Goal: Task Accomplishment & Management: Complete application form

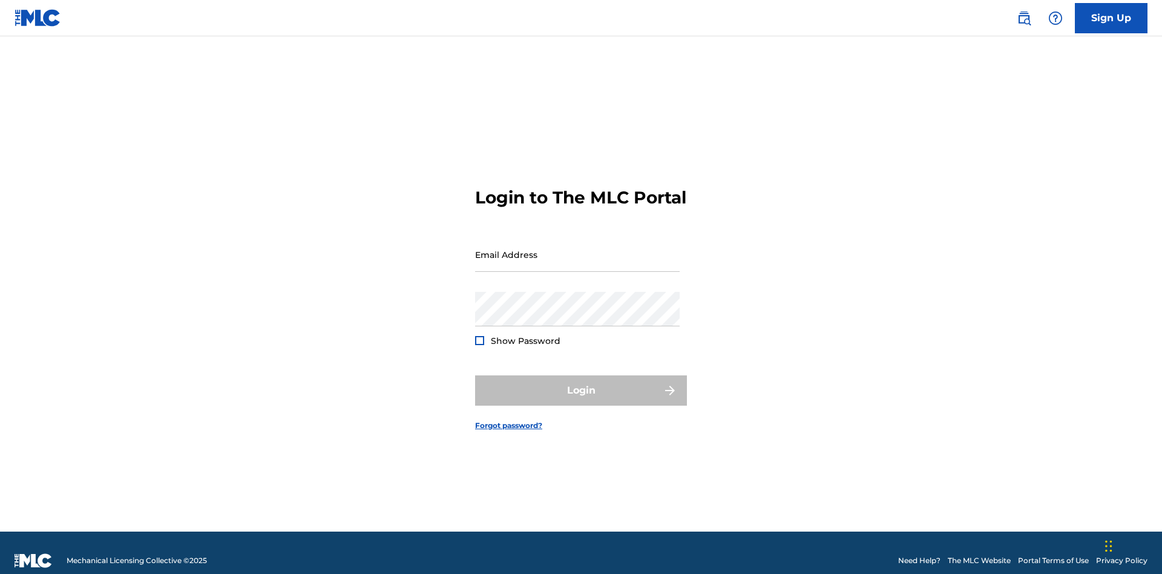
scroll to position [16, 0]
click at [1111, 18] on link "Sign Up" at bounding box center [1111, 18] width 73 height 30
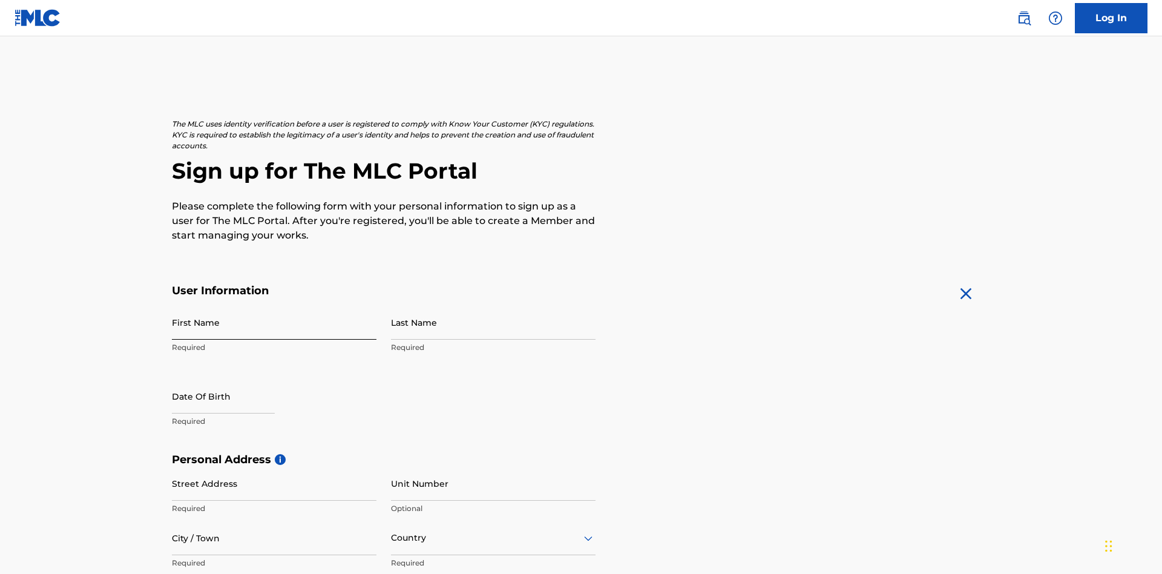
click at [274, 305] on input "First Name" at bounding box center [274, 322] width 205 height 34
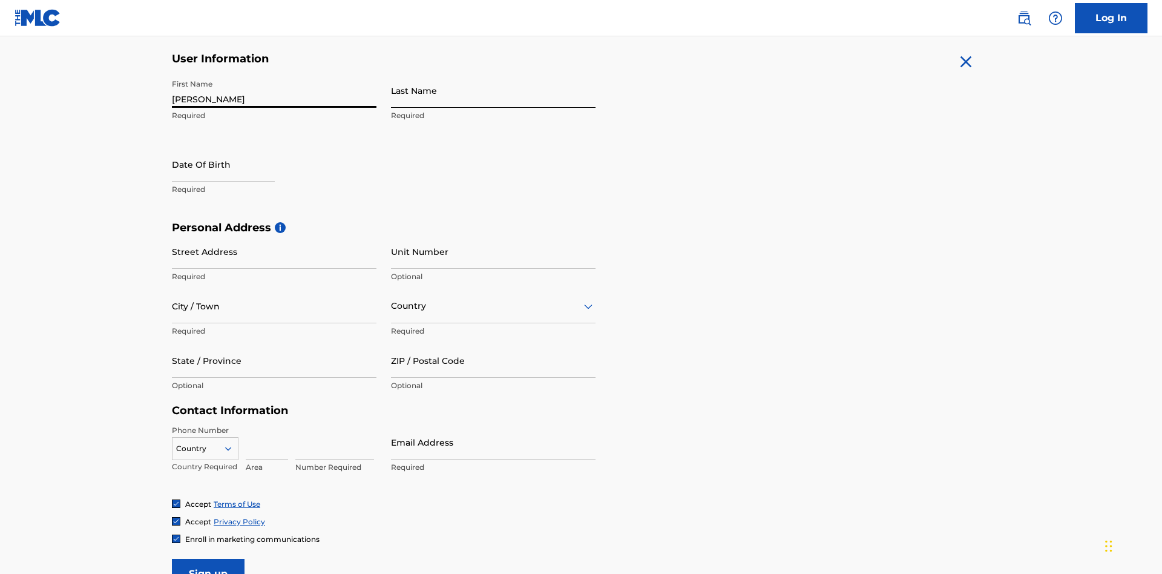
type input "[PERSON_NAME]"
click at [493, 90] on input "Last Name" at bounding box center [493, 90] width 205 height 34
type input "Ribble"
click at [233, 147] on input "text" at bounding box center [223, 164] width 103 height 34
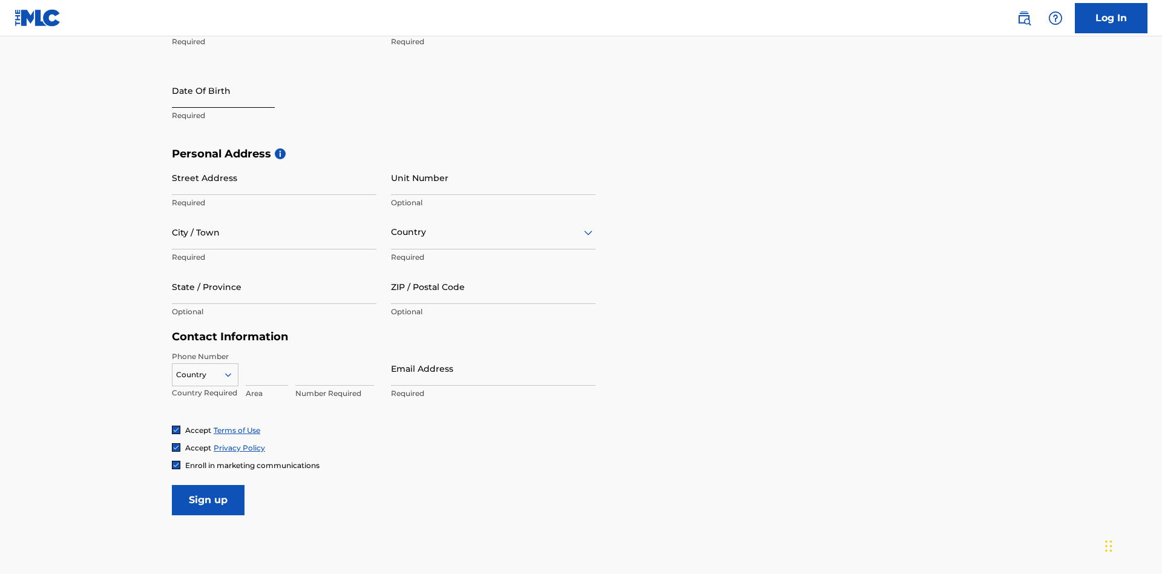
select select "8"
select select "2025"
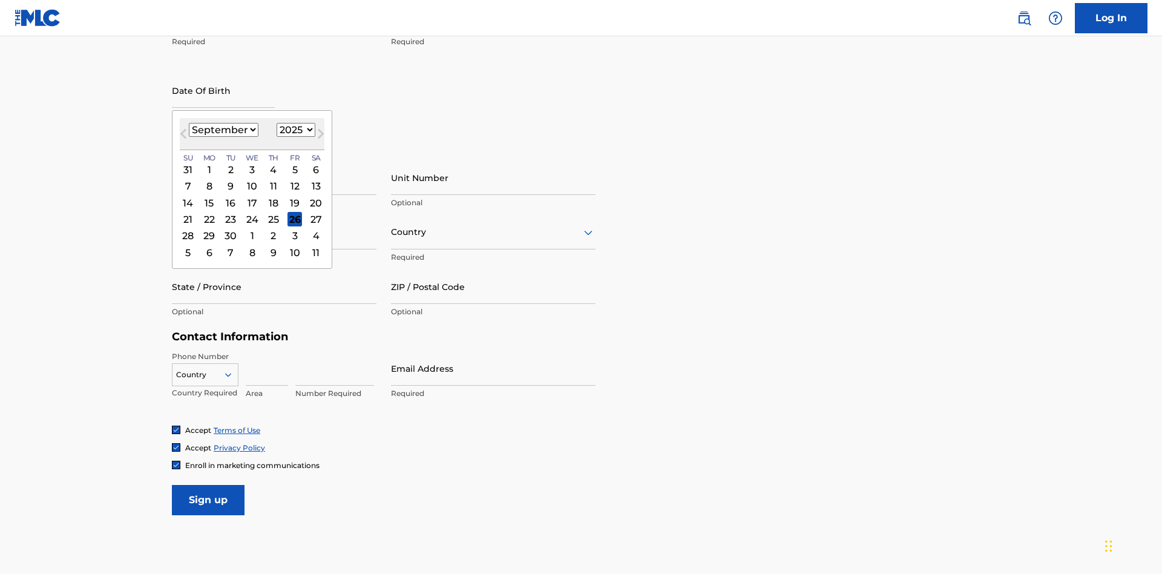
click at [223, 130] on select "January February March April May June July August September October November De…" at bounding box center [224, 130] width 70 height 14
select select "0"
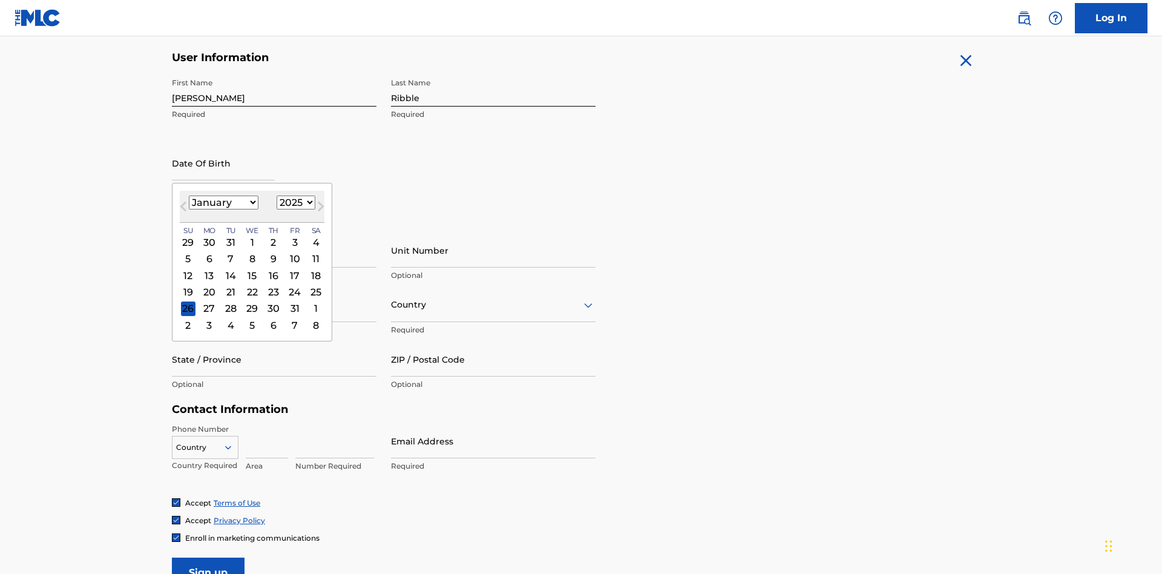
click at [294, 202] on select "1900 1901 1902 1903 1904 1905 1906 1907 1908 1909 1910 1911 1912 1913 1914 1915…" at bounding box center [296, 202] width 39 height 14
select select "1985"
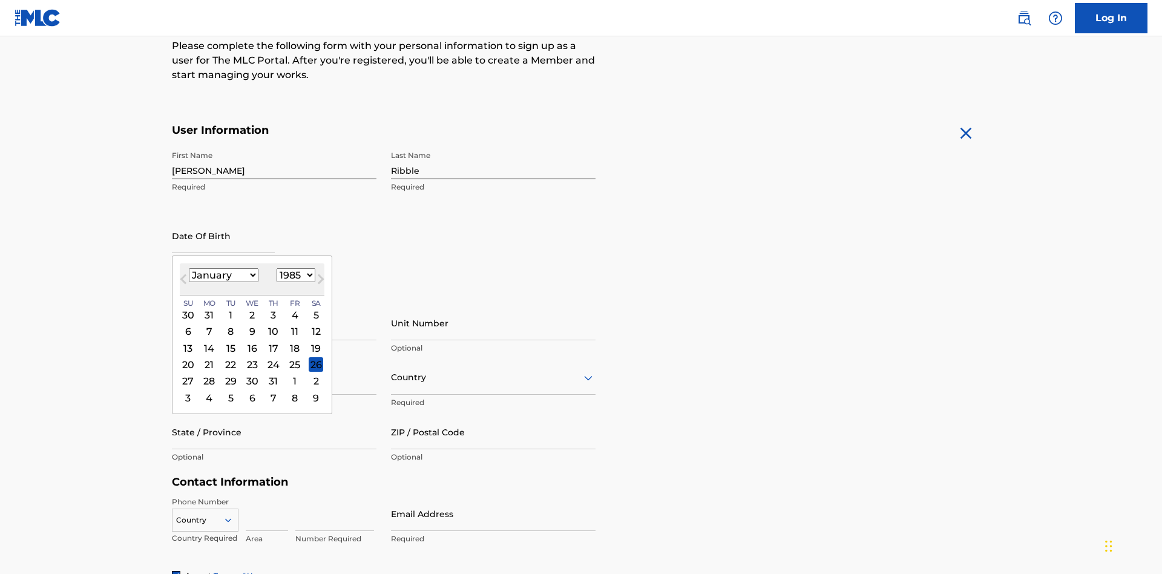
click at [294, 275] on select "1900 1901 1902 1903 1904 1905 1906 1907 1908 1909 1910 1911 1912 1913 1914 1915…" at bounding box center [296, 275] width 39 height 14
click at [230, 324] on div "8" at bounding box center [230, 331] width 15 height 15
type input "[DATE]"
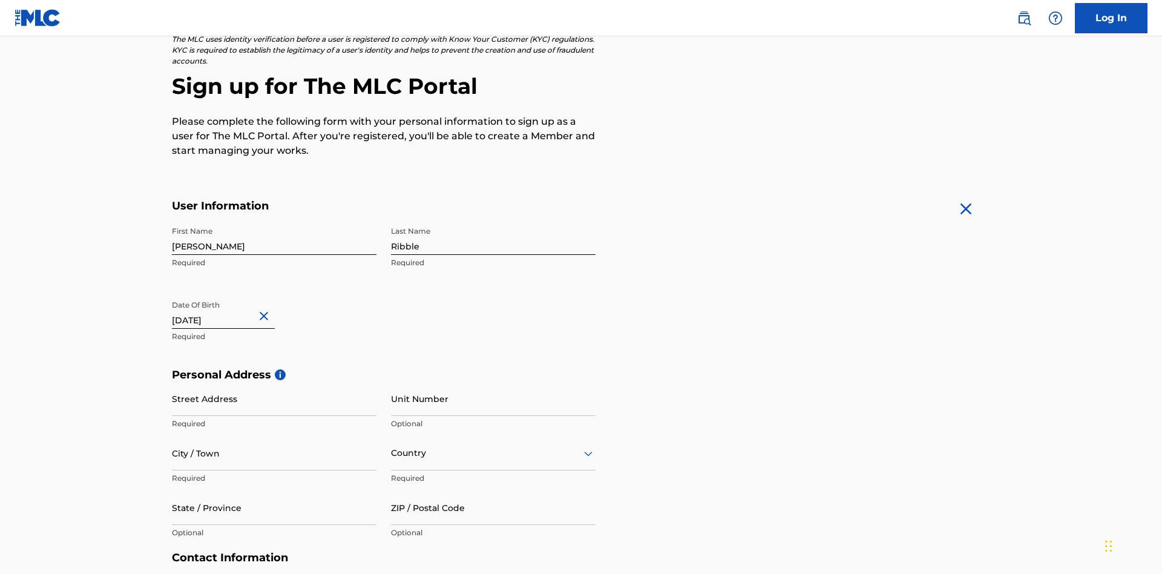
scroll to position [373, 0]
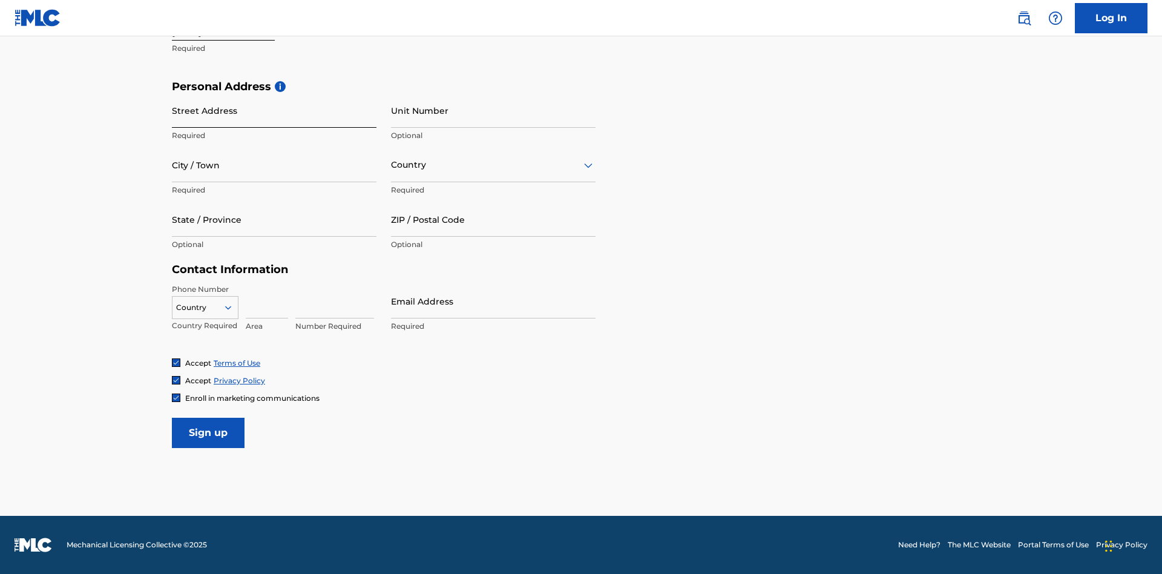
click at [274, 110] on input "Street Address" at bounding box center [274, 110] width 205 height 34
type input "[STREET_ADDRESS]"
click at [274, 165] on input "City / Town" at bounding box center [274, 165] width 205 height 34
type input "[GEOGRAPHIC_DATA]"
click at [392, 165] on input "text" at bounding box center [392, 165] width 2 height 13
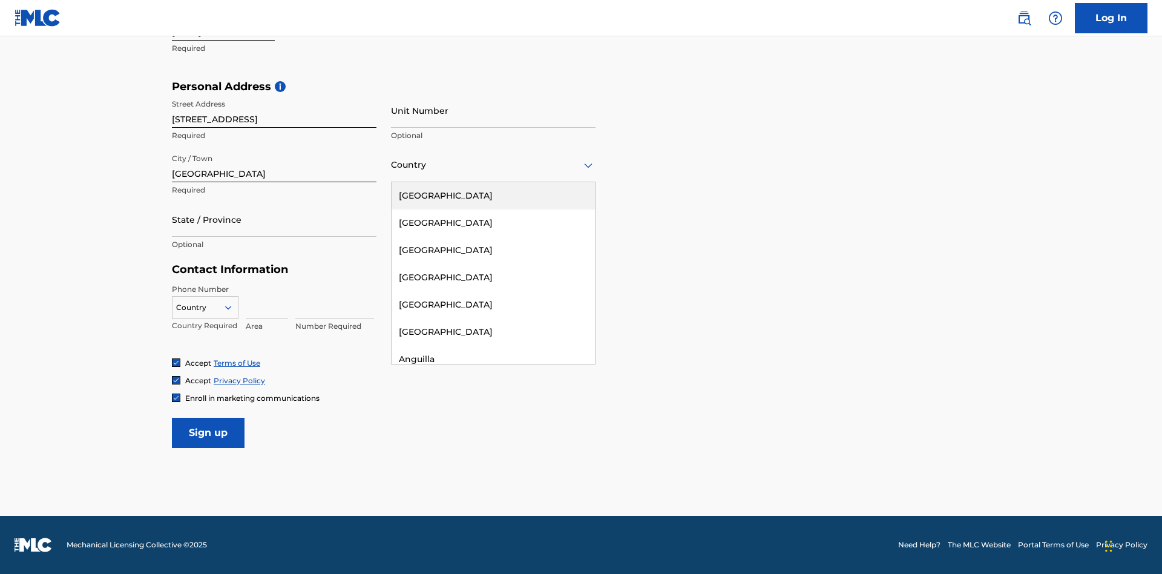
click at [493, 195] on div "[GEOGRAPHIC_DATA]" at bounding box center [493, 195] width 203 height 27
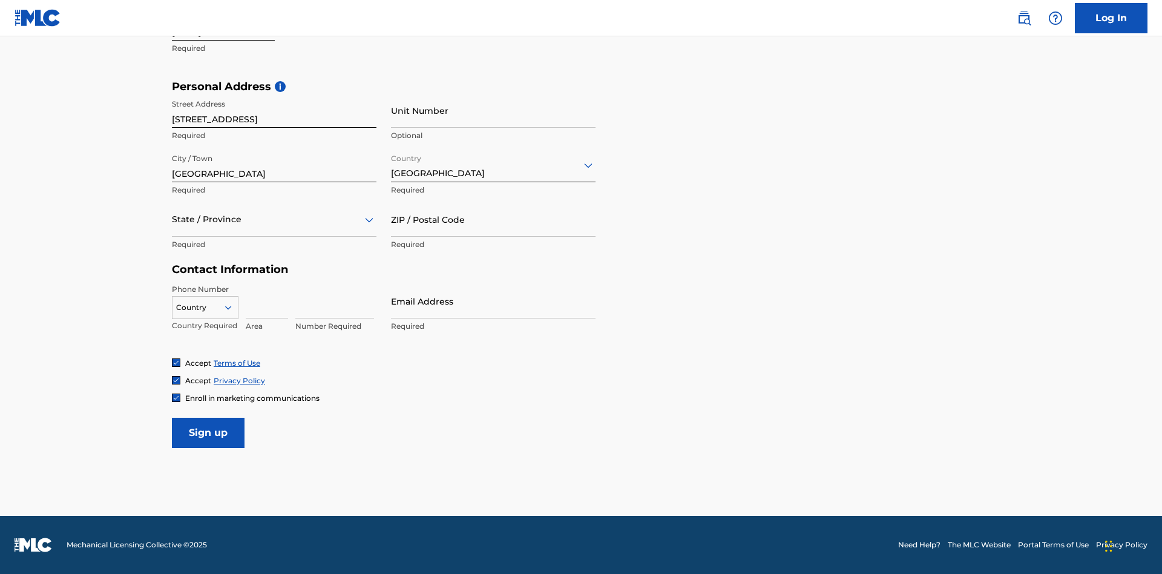
click at [274, 219] on div at bounding box center [274, 219] width 205 height 15
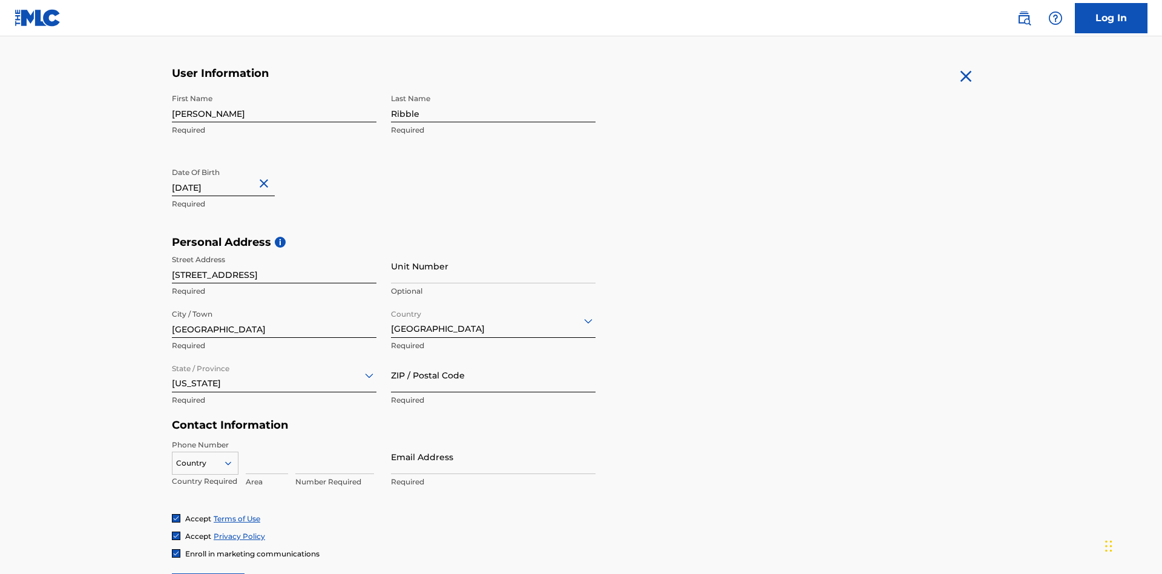
click at [493, 358] on input "ZIP / Postal Code" at bounding box center [493, 375] width 205 height 34
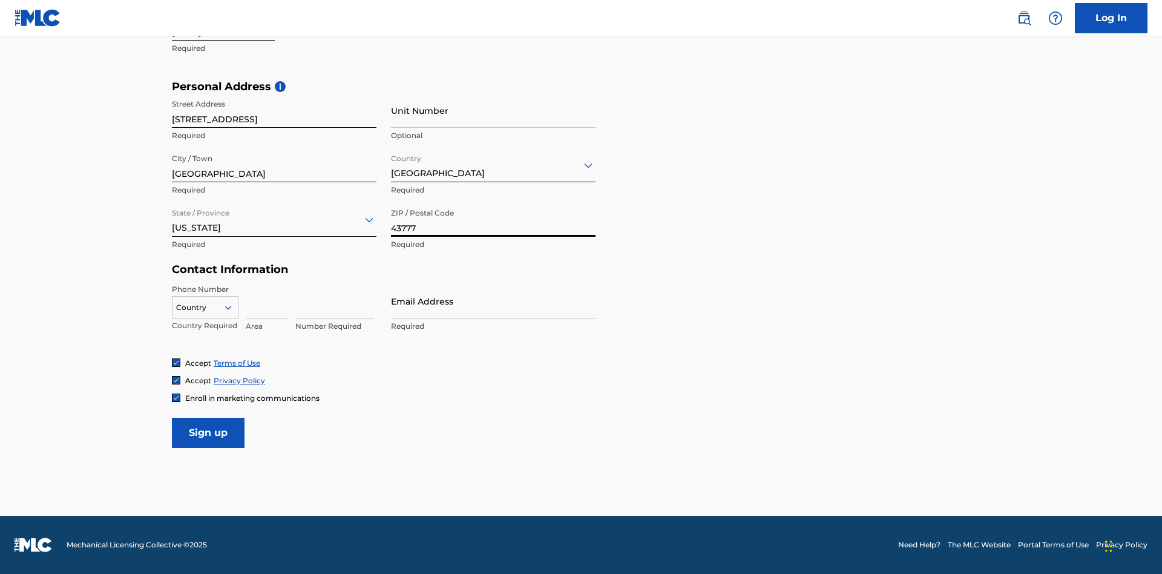
type input "43777"
click at [233, 307] on icon at bounding box center [228, 307] width 11 height 11
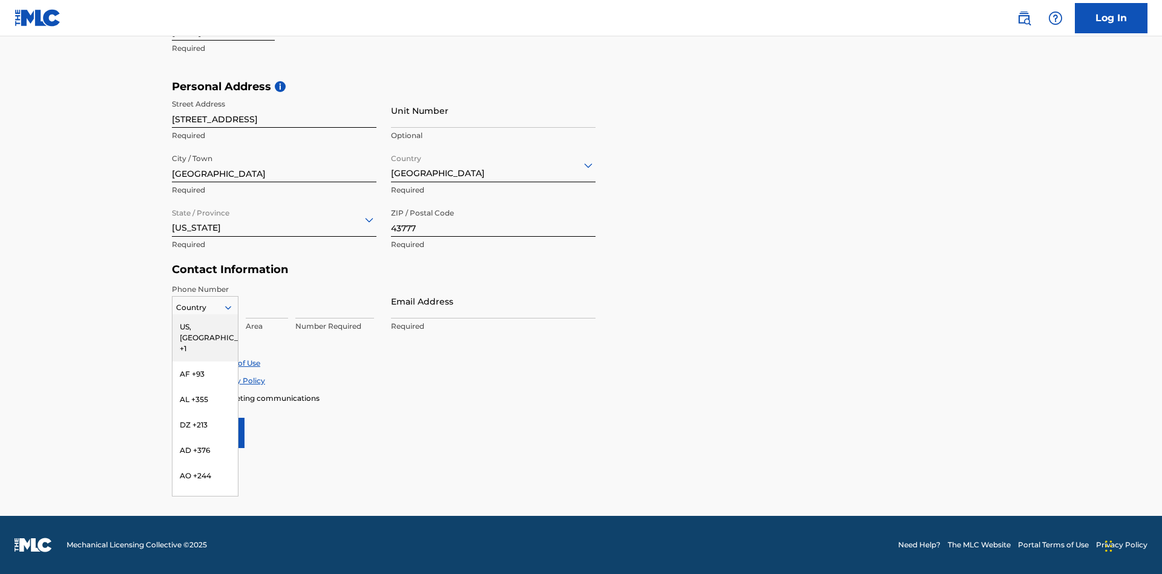
click at [205, 326] on div "US, [GEOGRAPHIC_DATA] +1" at bounding box center [204, 337] width 65 height 47
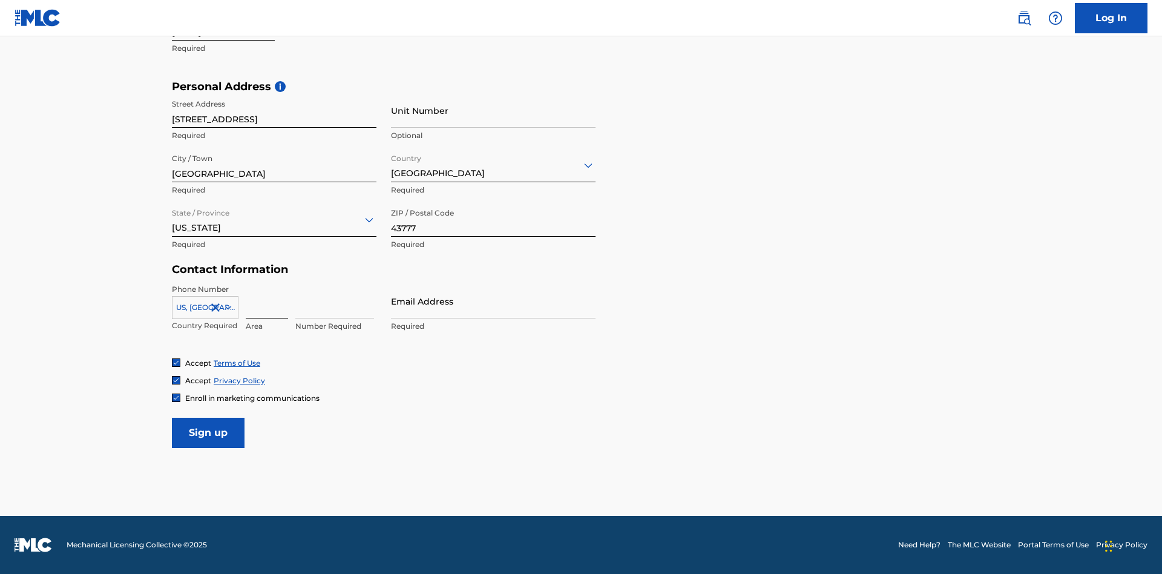
click at [267, 301] on input at bounding box center [267, 301] width 42 height 34
type input "740"
click at [335, 301] on input at bounding box center [334, 301] width 79 height 34
type input "8086351"
click at [493, 301] on input "Email Address" at bounding box center [493, 301] width 205 height 34
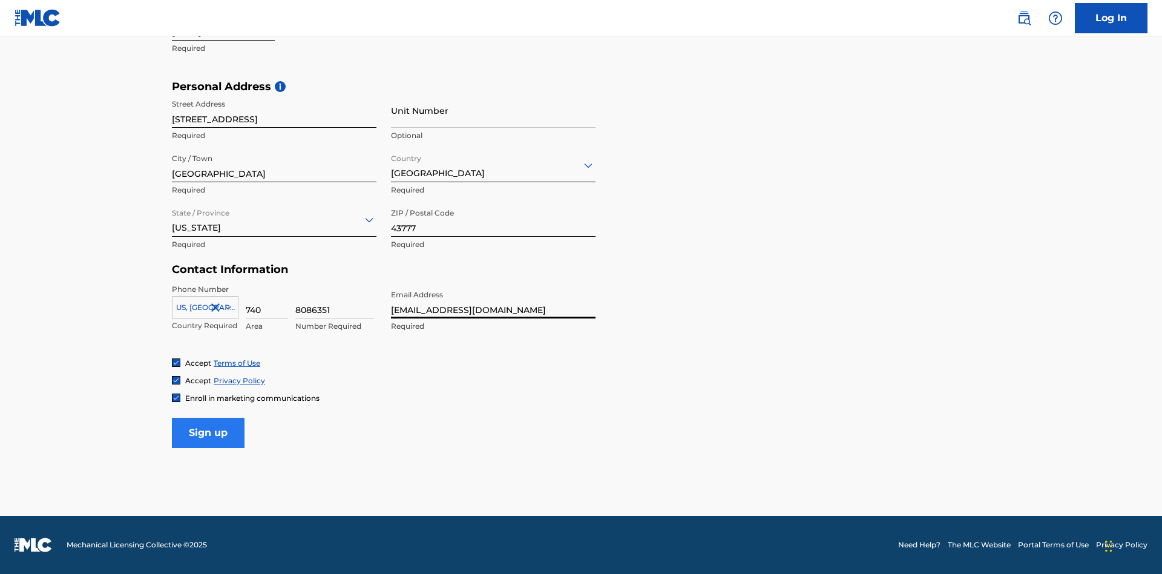
type input "[EMAIL_ADDRESS][DOMAIN_NAME]"
click at [208, 432] on input "Sign up" at bounding box center [208, 433] width 73 height 30
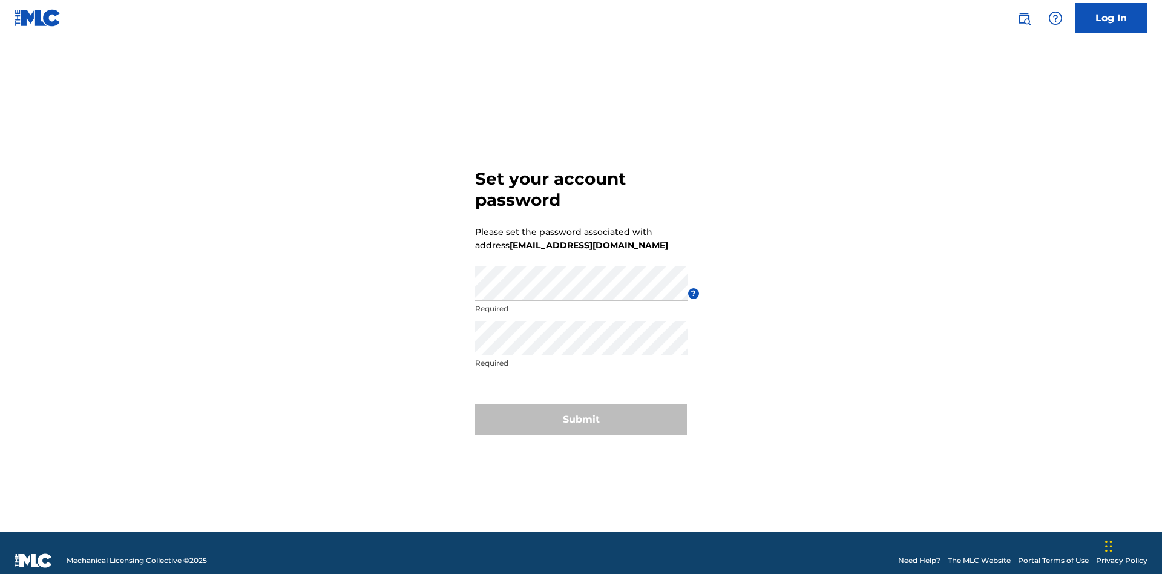
scroll to position [16, 0]
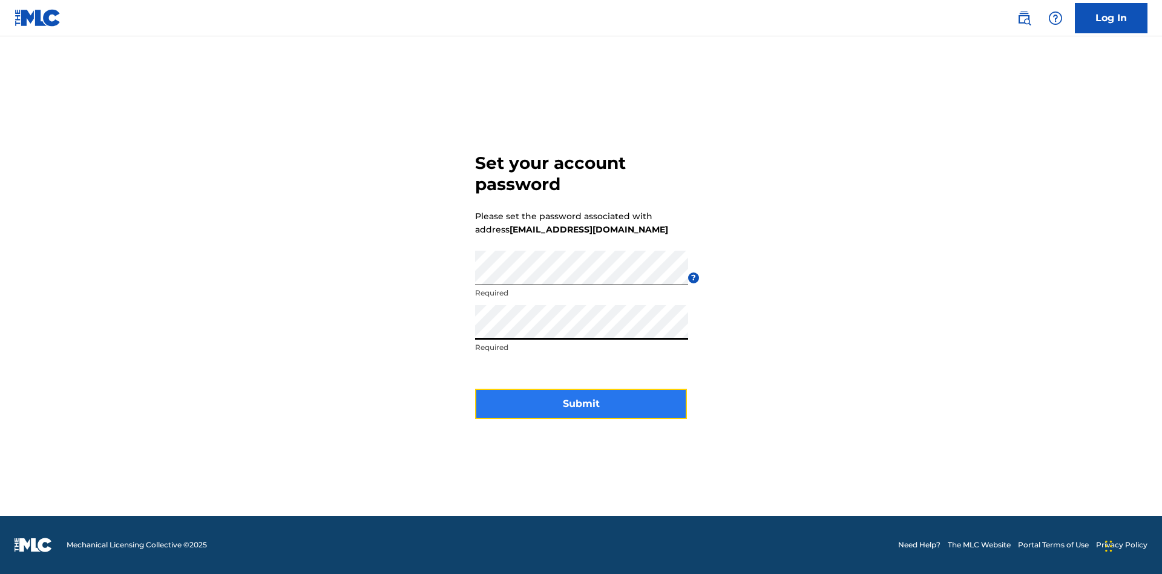
click at [581, 411] on button "Submit" at bounding box center [581, 404] width 212 height 30
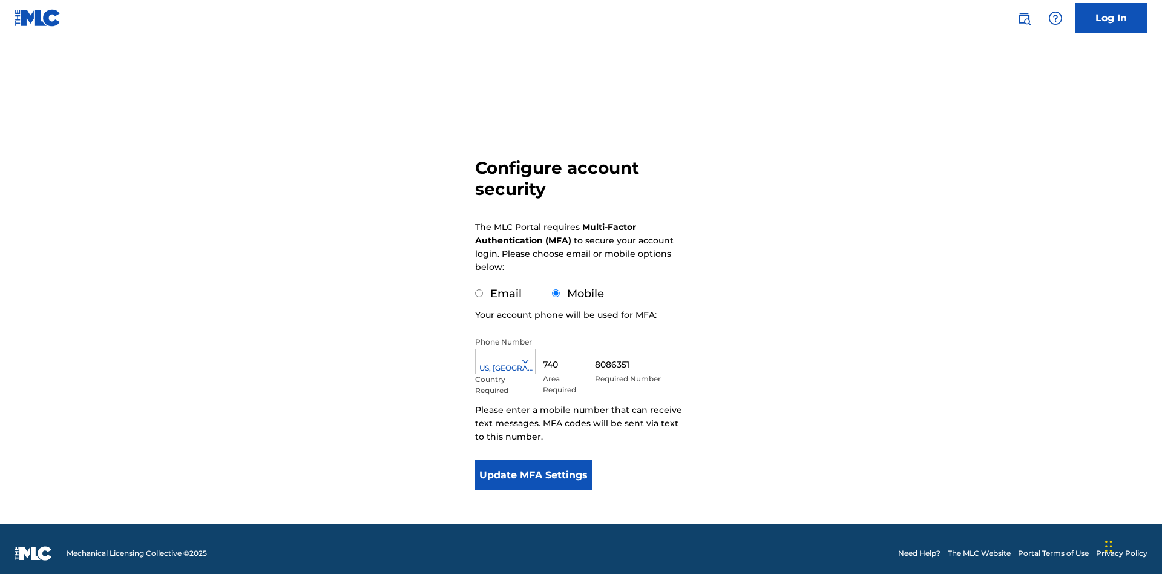
click at [479, 289] on input "Email" at bounding box center [479, 293] width 8 height 8
radio input "true"
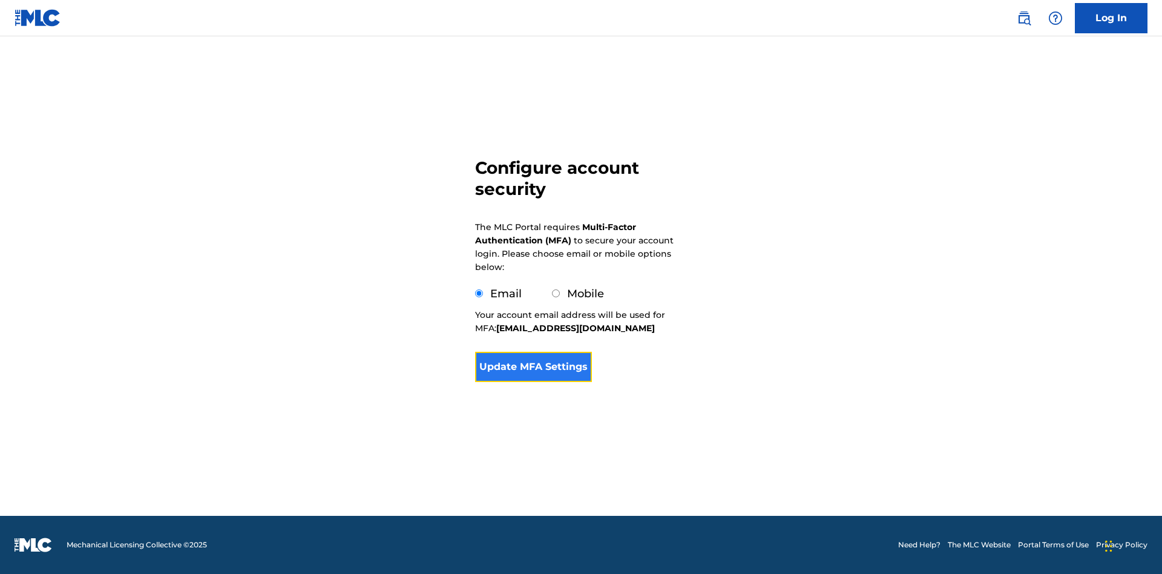
click at [533, 382] on button "Update MFA Settings" at bounding box center [533, 367] width 117 height 30
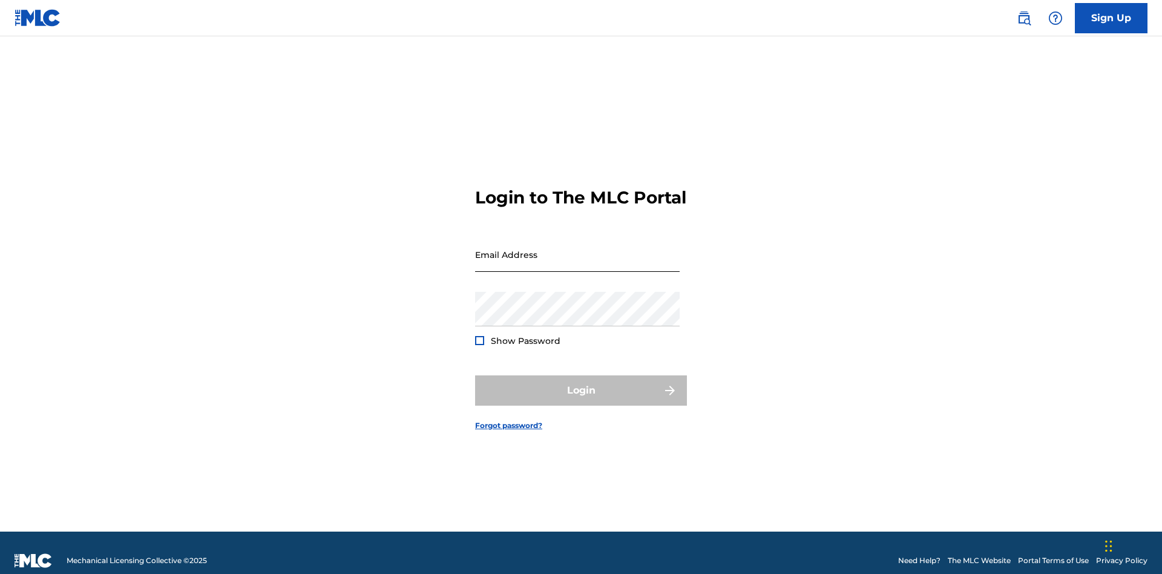
click at [577, 249] on input "Email Address" at bounding box center [577, 254] width 205 height 34
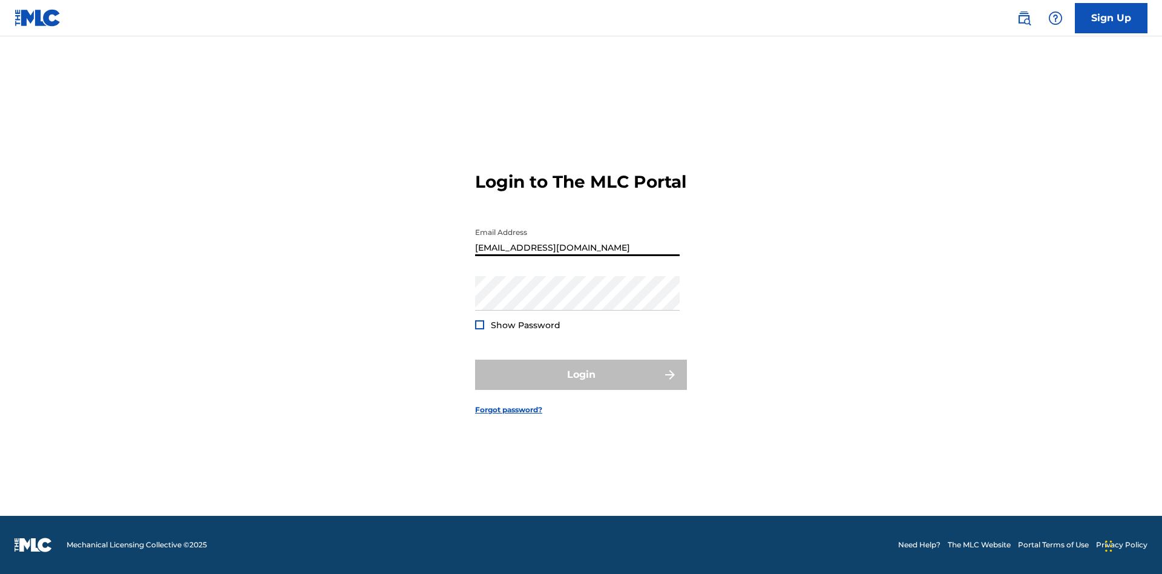
type input "[EMAIL_ADDRESS][DOMAIN_NAME]"
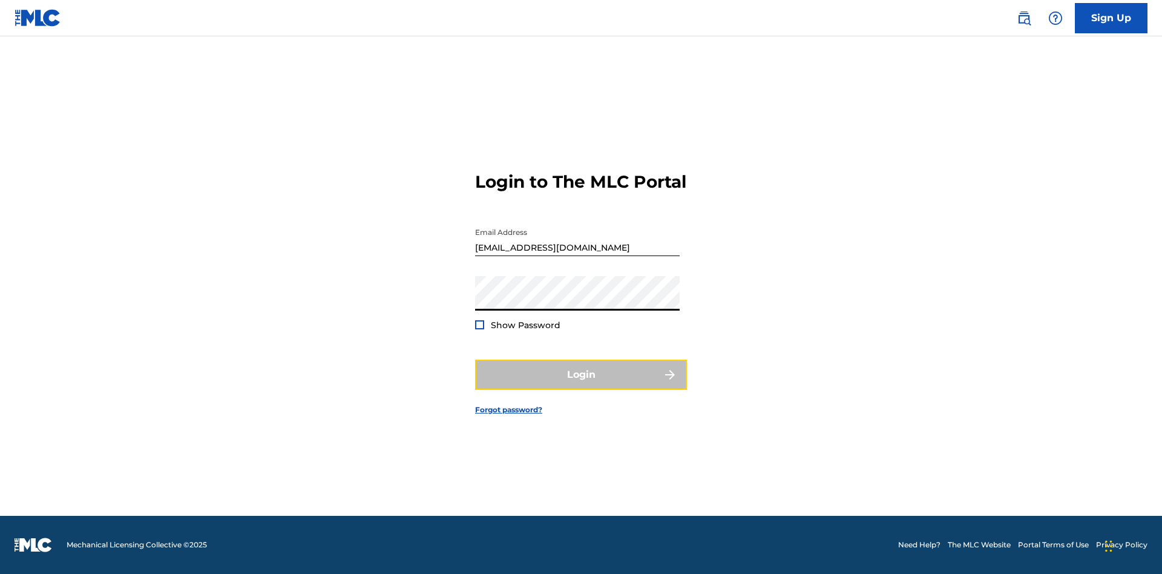
click at [581, 385] on button "Login" at bounding box center [581, 374] width 212 height 30
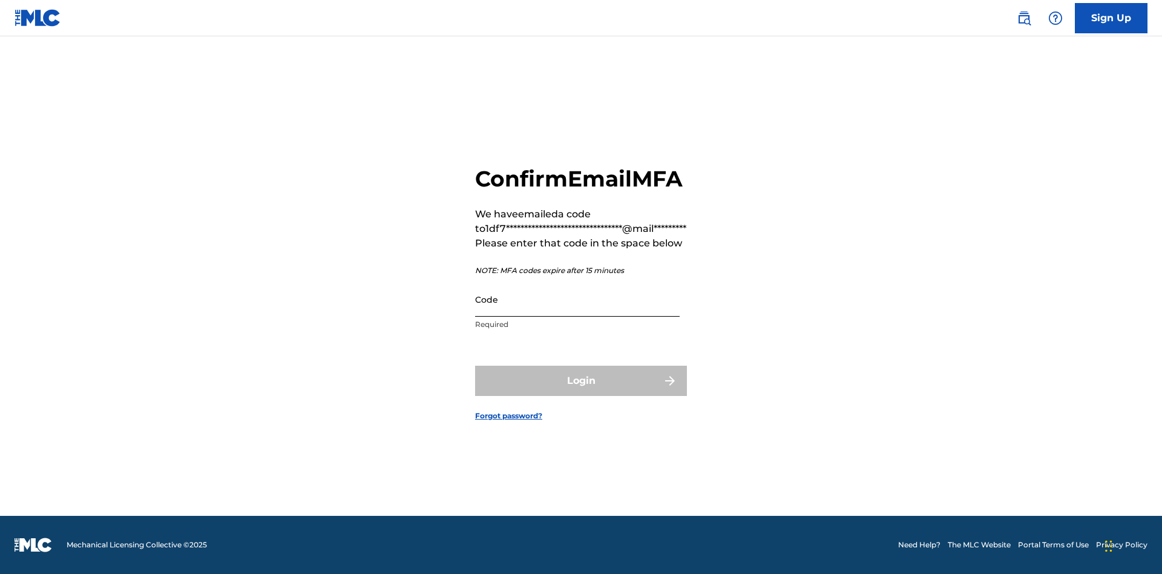
click at [577, 312] on input "Code" at bounding box center [577, 299] width 205 height 34
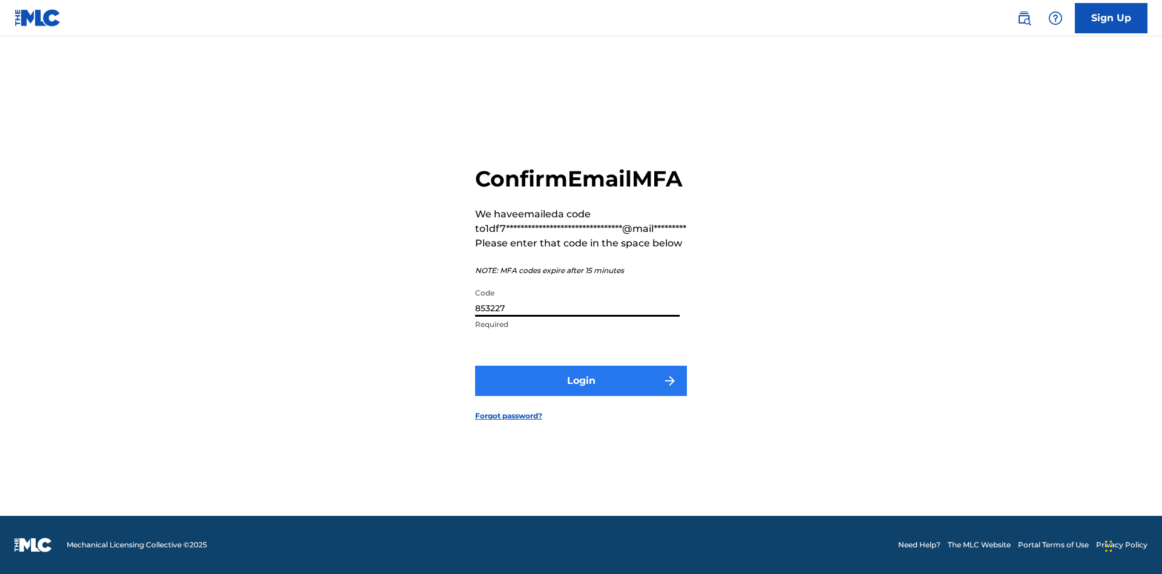
type input "853227"
click at [581, 394] on button "Login" at bounding box center [581, 381] width 212 height 30
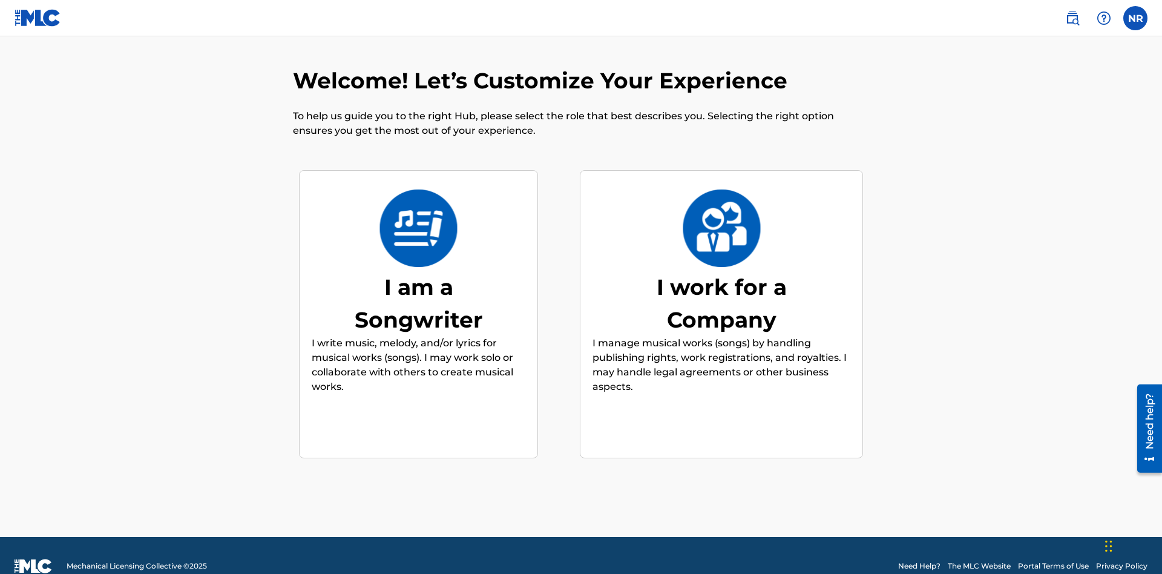
click at [418, 281] on div "I am a Songwriter" at bounding box center [419, 303] width 182 height 65
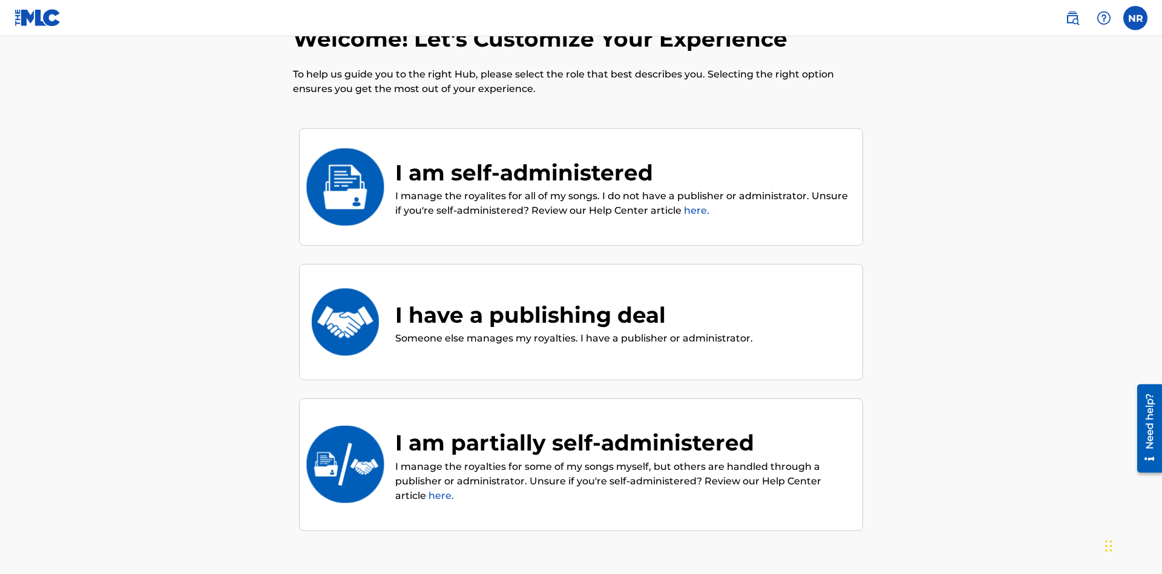
scroll to position [51, 0]
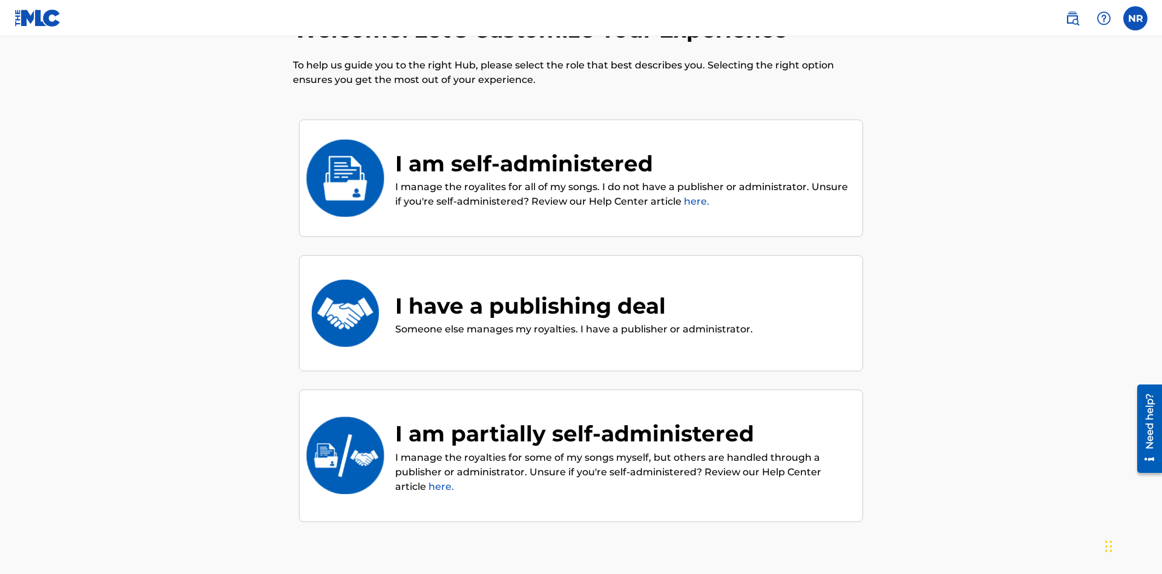
click at [572, 289] on div "I have a publishing deal" at bounding box center [574, 305] width 358 height 33
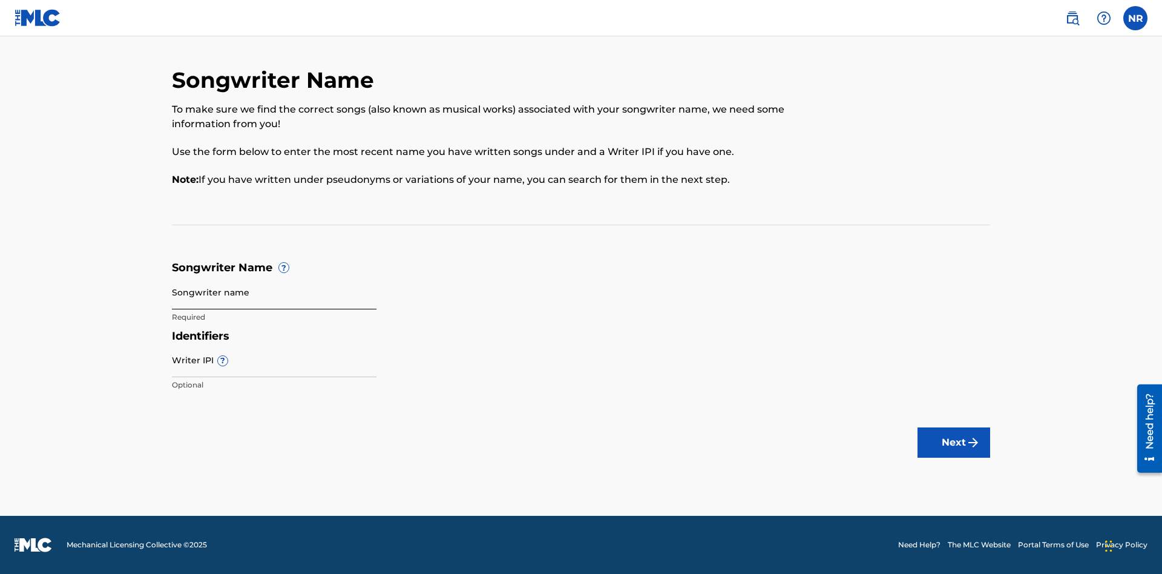
click at [274, 292] on input "Songwriter name" at bounding box center [274, 292] width 205 height 34
type input "rIQUIvfXzK6L4GftUMz9gKpRs uvLf3Ko2YDUwtfm37vB7ZfEF1"
click at [274, 359] on input "Writer IPI ?" at bounding box center [274, 360] width 205 height 34
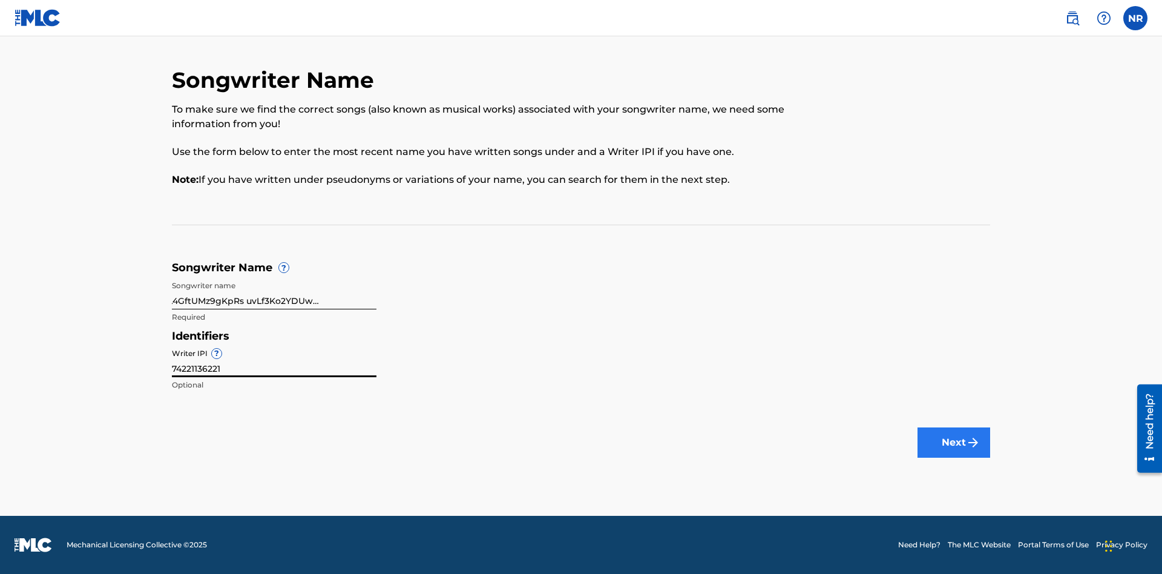
type input "74221136221"
click at [954, 442] on button "Next" at bounding box center [953, 442] width 73 height 30
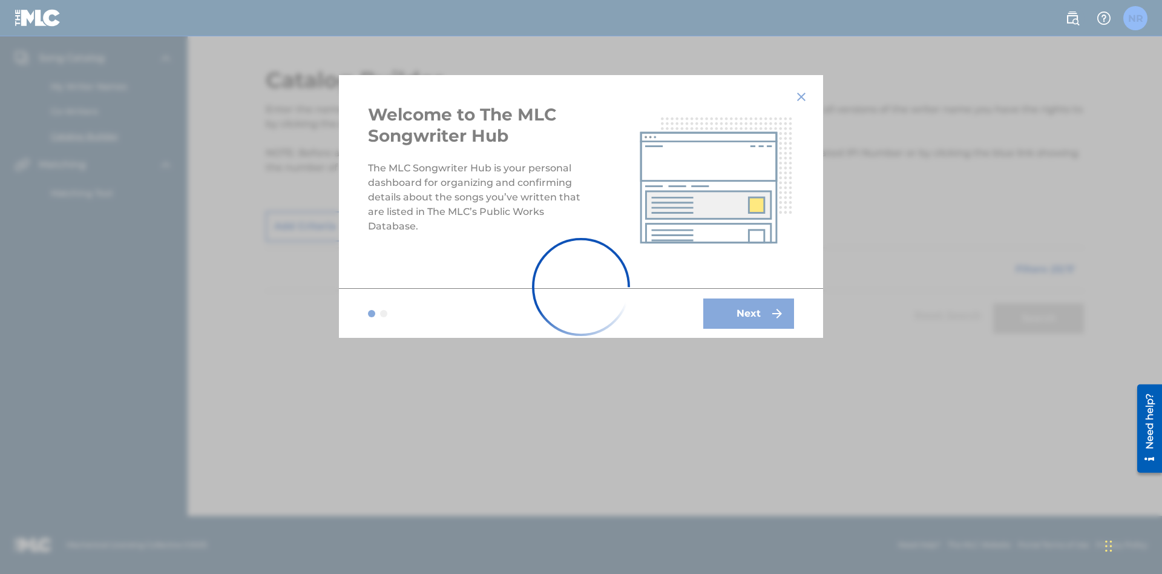
click at [1135, 18] on label at bounding box center [1135, 18] width 24 height 24
click at [1135, 18] on input "NR Nicole Ribble 1df7fa05-0280-4a50-8d66-e620bb6ab4d2@mailslurp.biz Notificatio…" at bounding box center [1135, 18] width 0 height 0
